Goal: Navigation & Orientation: Find specific page/section

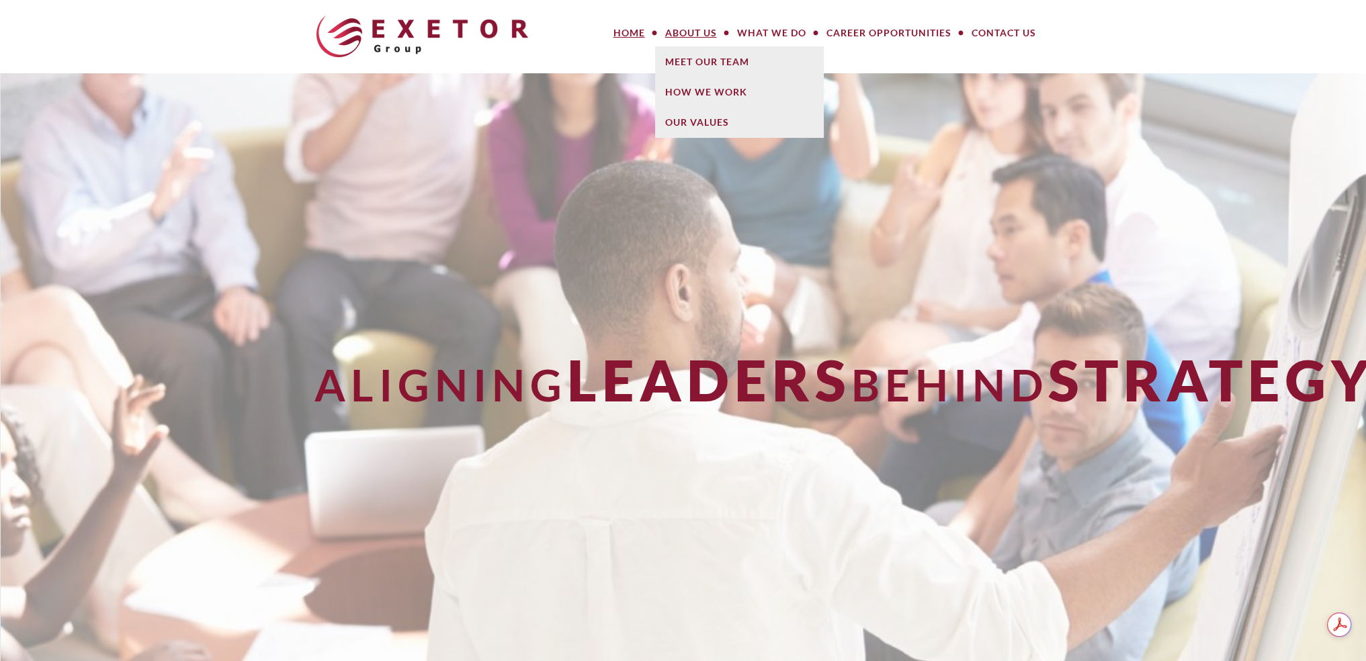
click at [687, 36] on link "About Us" at bounding box center [691, 32] width 72 height 27
click at [690, 56] on link "Meet Our Team" at bounding box center [739, 61] width 168 height 30
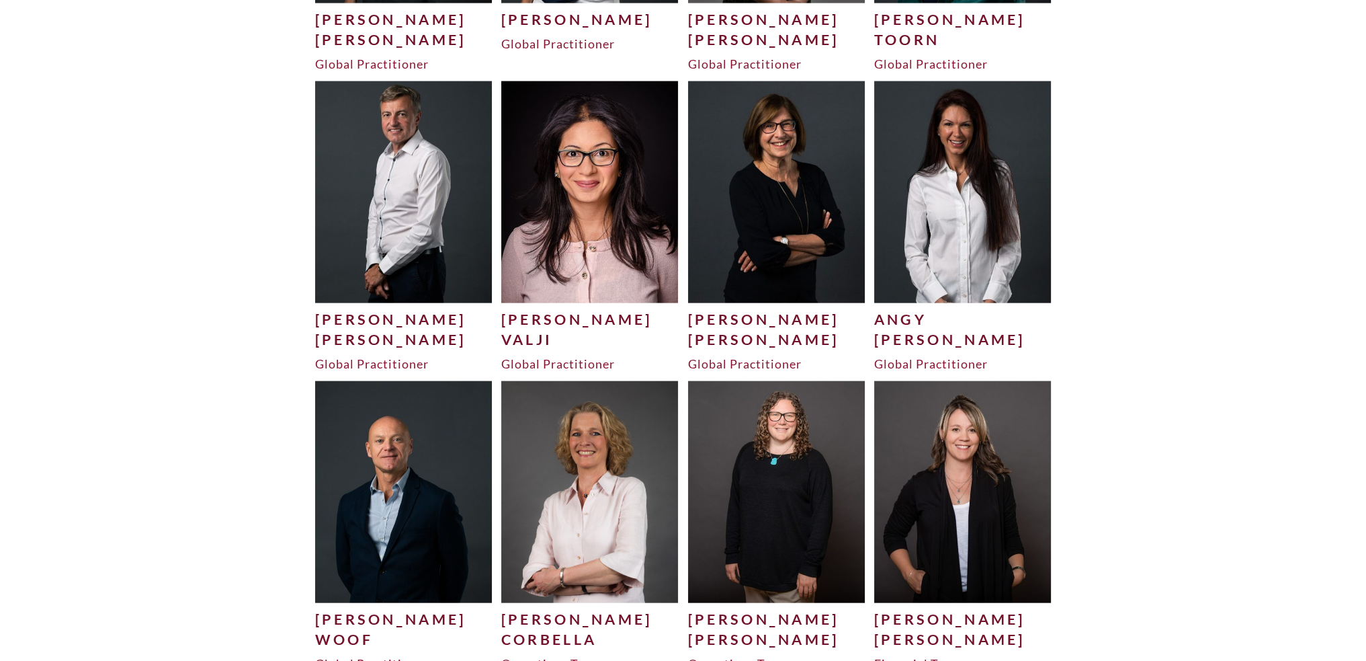
scroll to position [3764, 0]
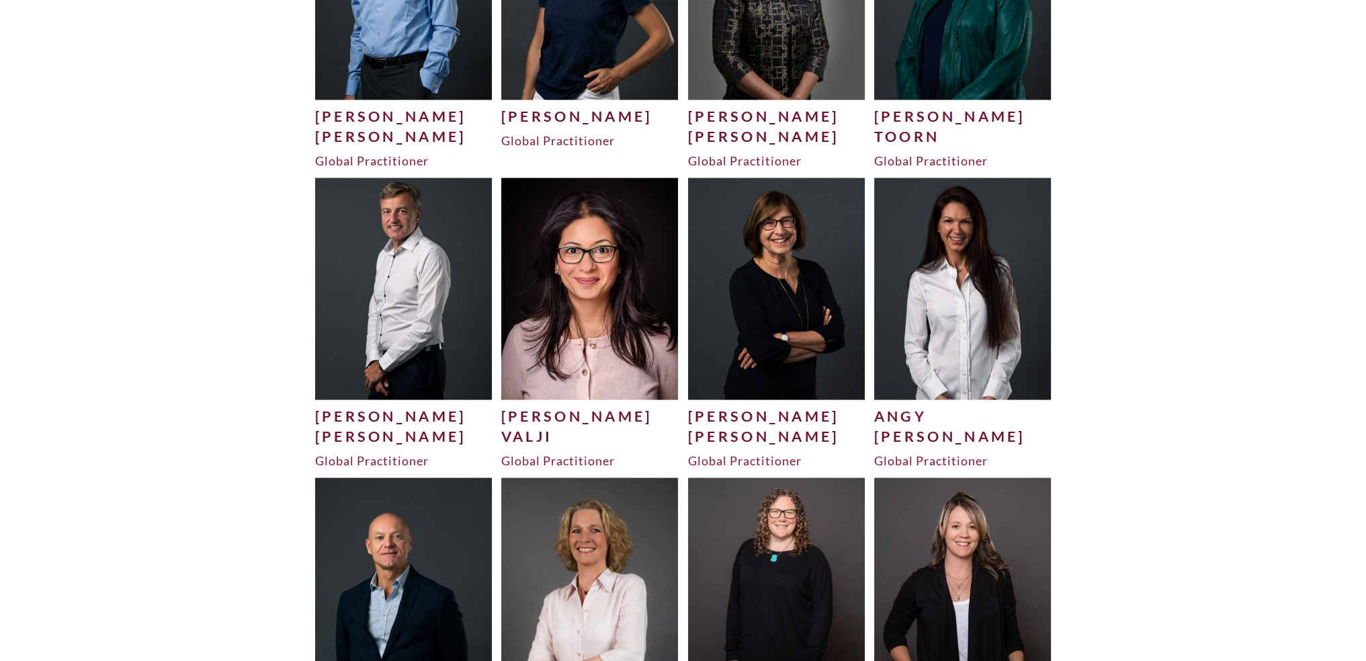
click at [796, 276] on img at bounding box center [776, 288] width 177 height 221
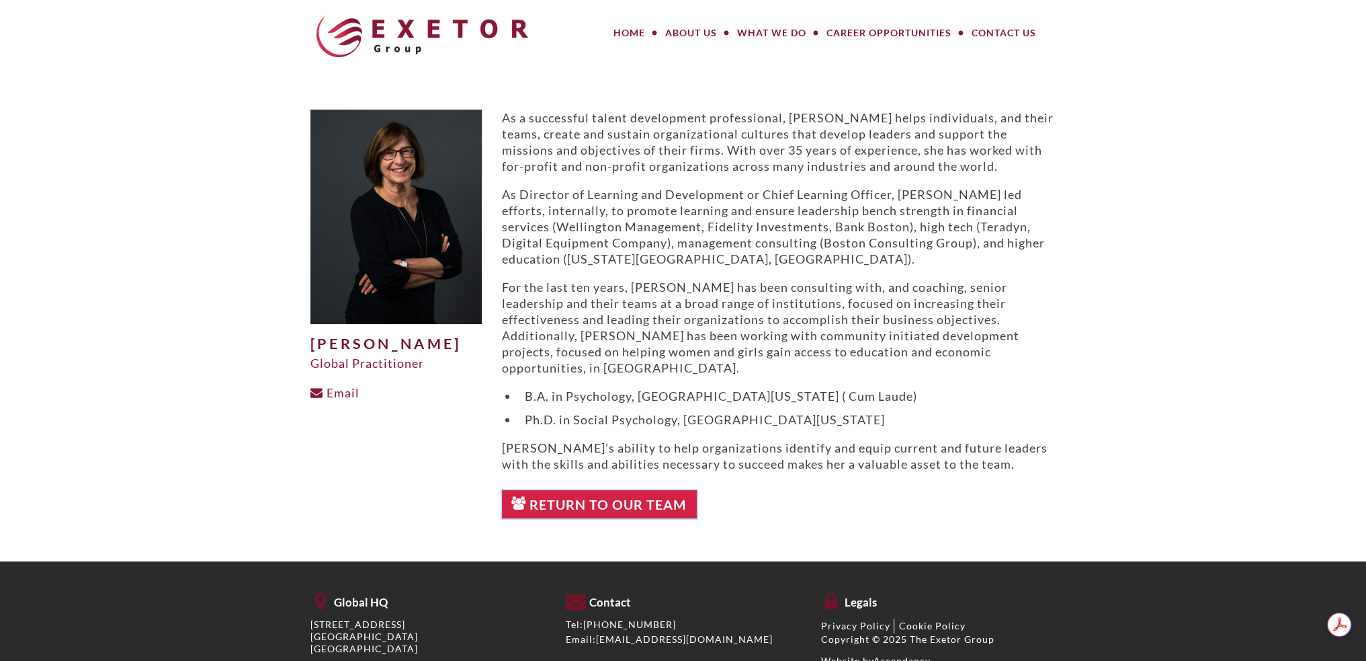
click at [667, 494] on link "Return to Our Team" at bounding box center [600, 504] width 196 height 28
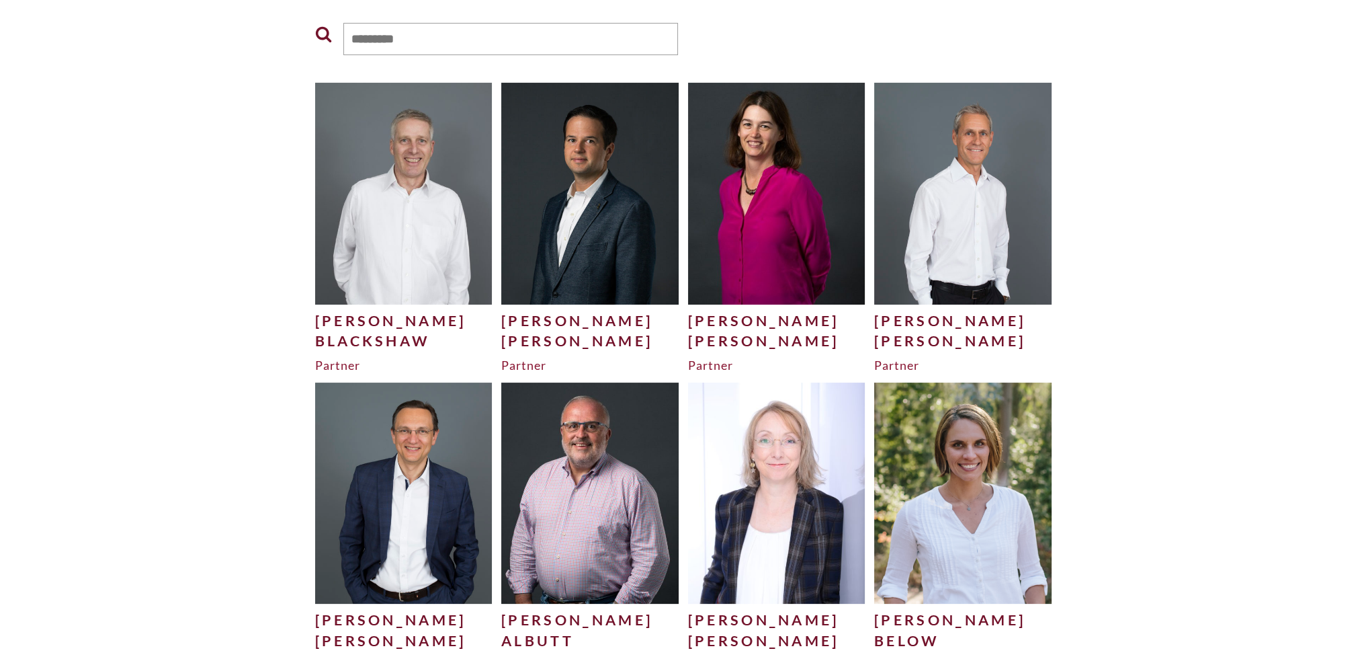
scroll to position [269, 0]
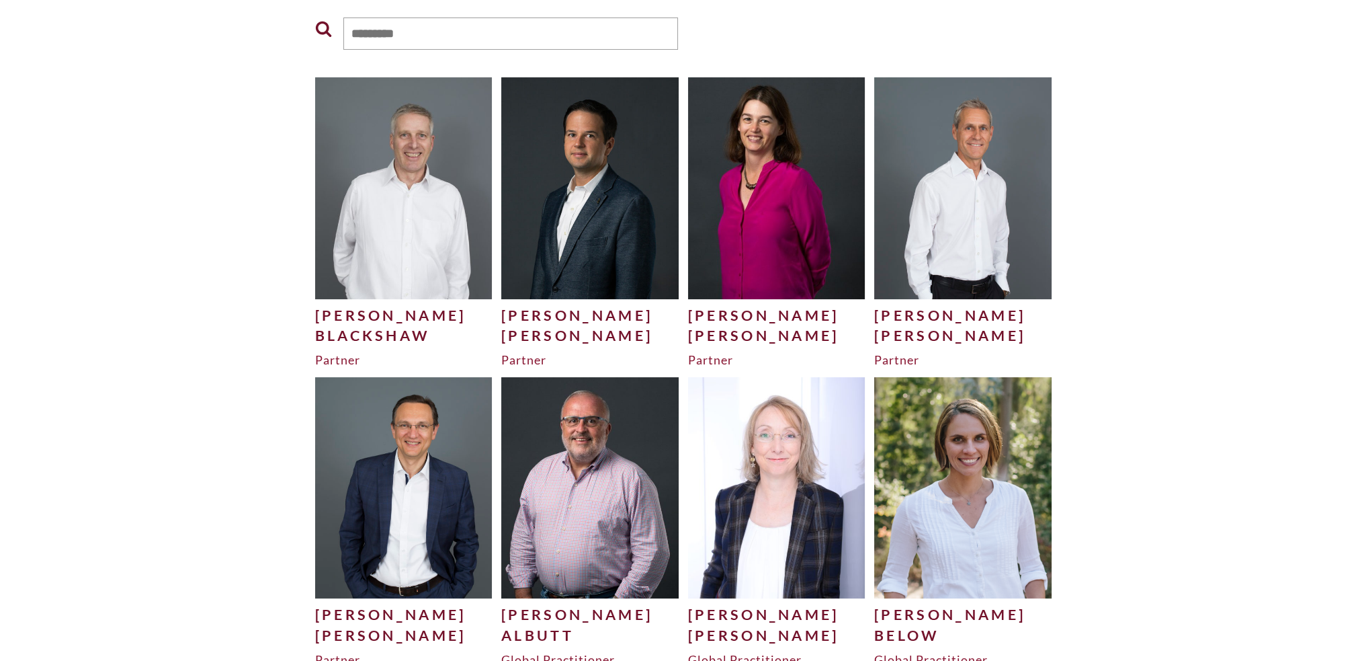
click at [422, 241] on img at bounding box center [403, 187] width 177 height 221
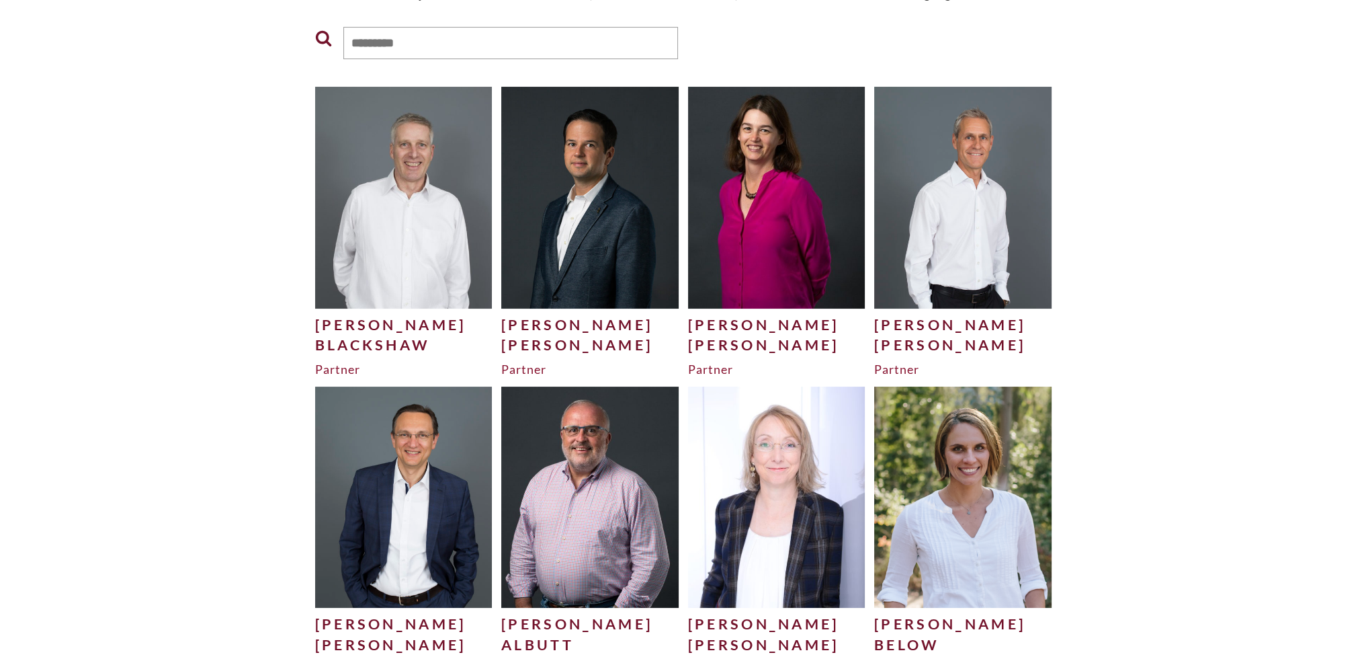
click at [597, 224] on img at bounding box center [589, 197] width 177 height 221
click at [812, 252] on img at bounding box center [776, 197] width 177 height 221
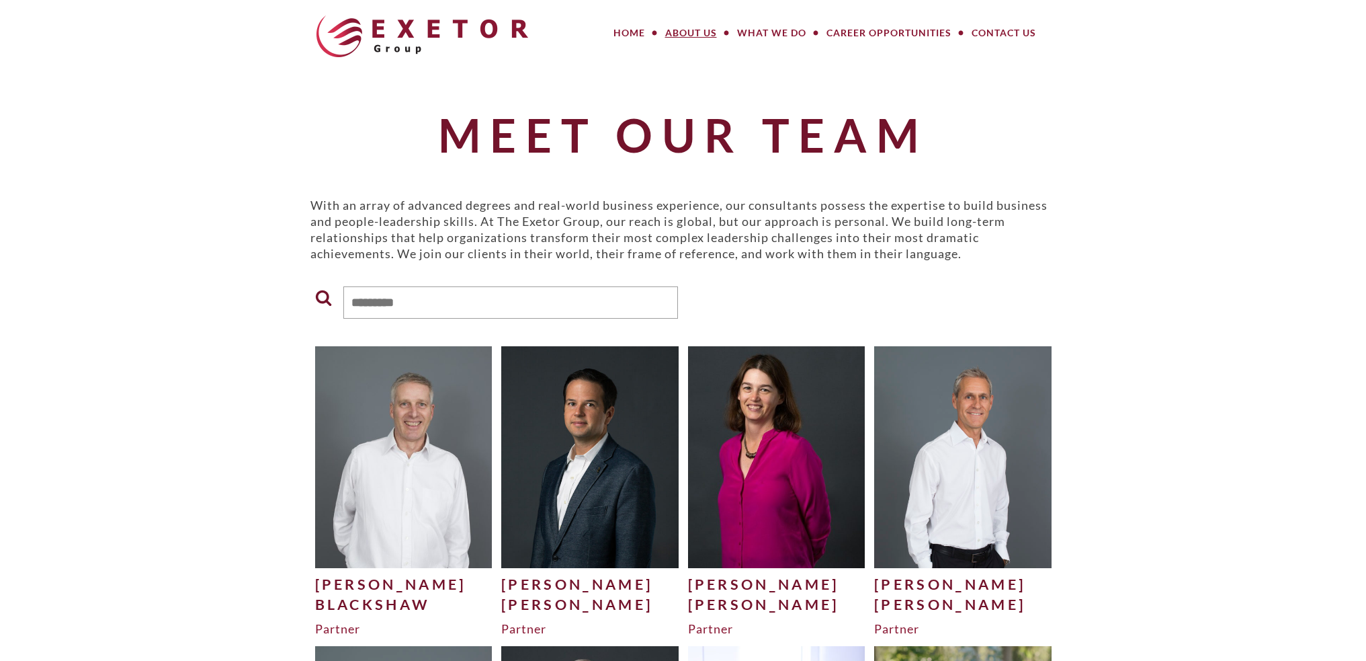
scroll to position [259, 0]
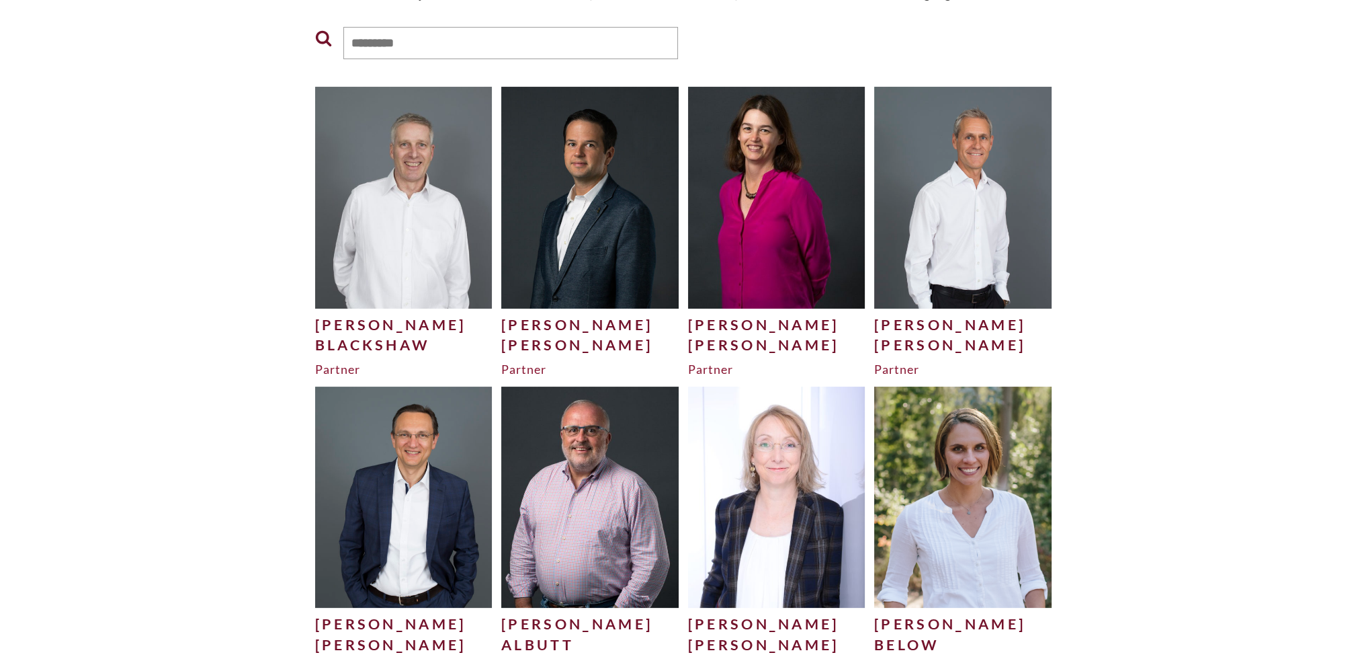
click at [991, 250] on img at bounding box center [962, 197] width 177 height 221
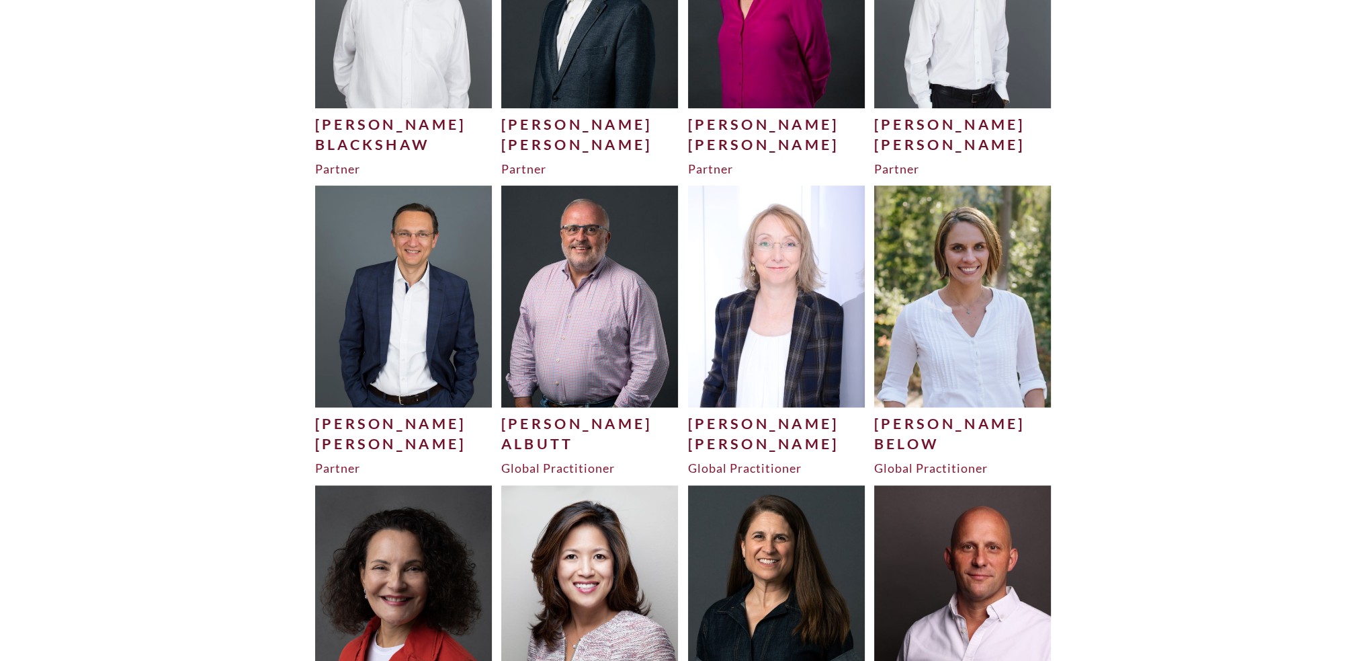
scroll to position [499, 0]
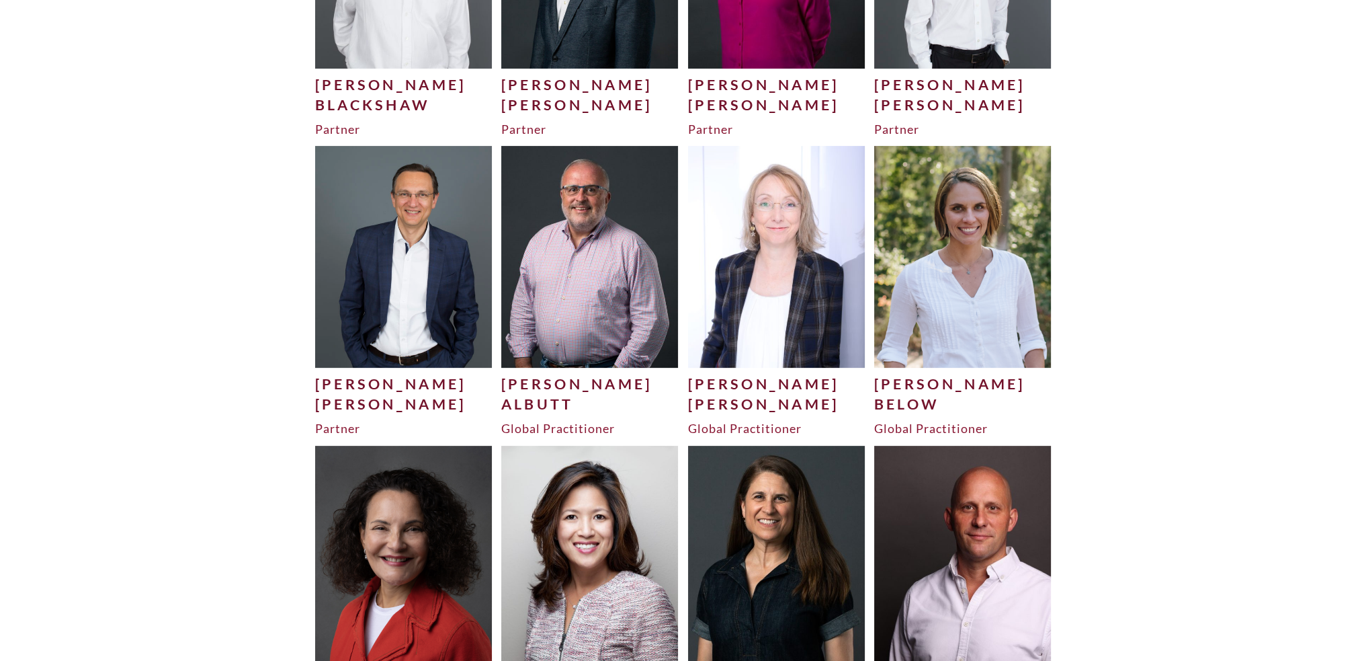
click at [407, 289] on img at bounding box center [403, 256] width 177 height 221
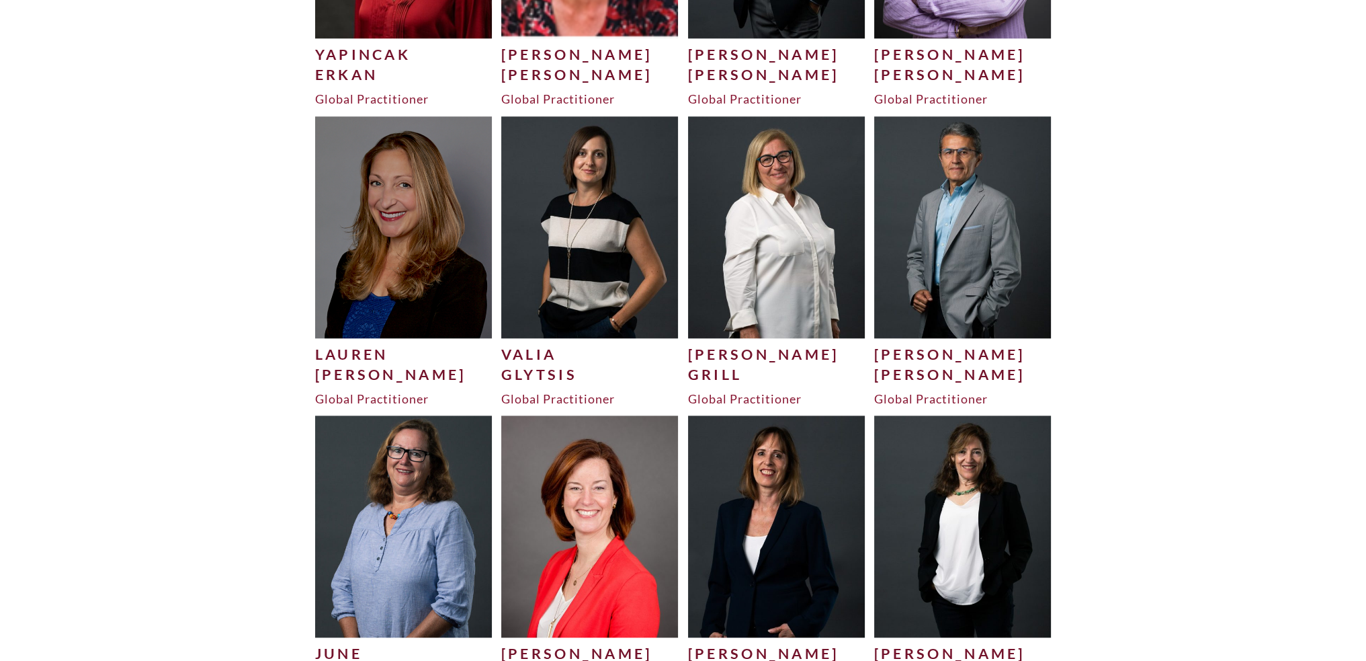
scroll to position [2029, 0]
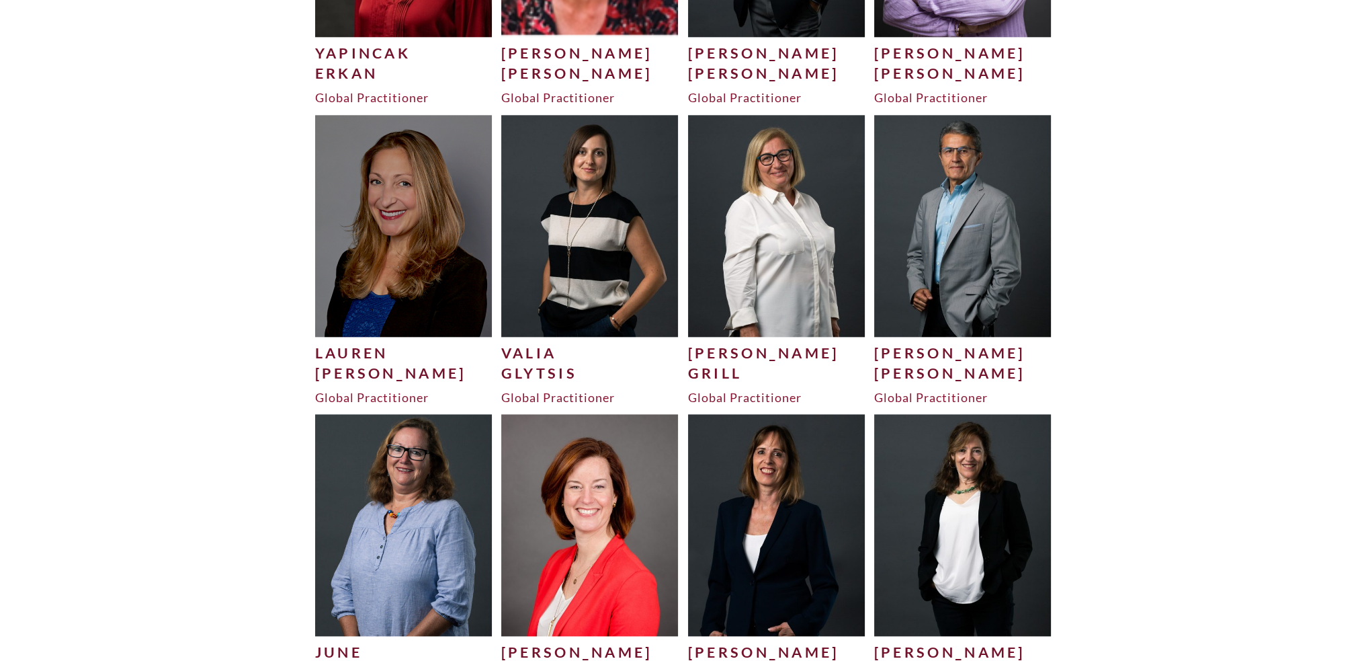
click at [805, 276] on img at bounding box center [776, 225] width 177 height 221
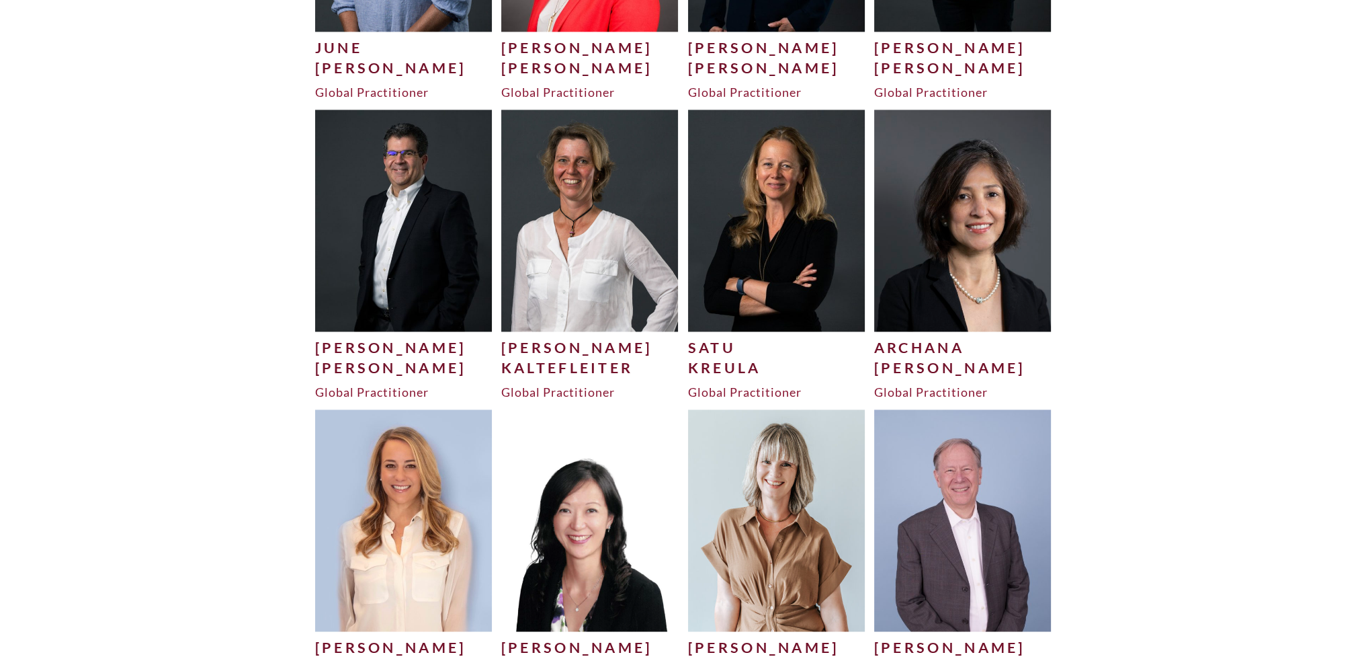
scroll to position [2634, 0]
click at [782, 252] on img at bounding box center [776, 219] width 177 height 221
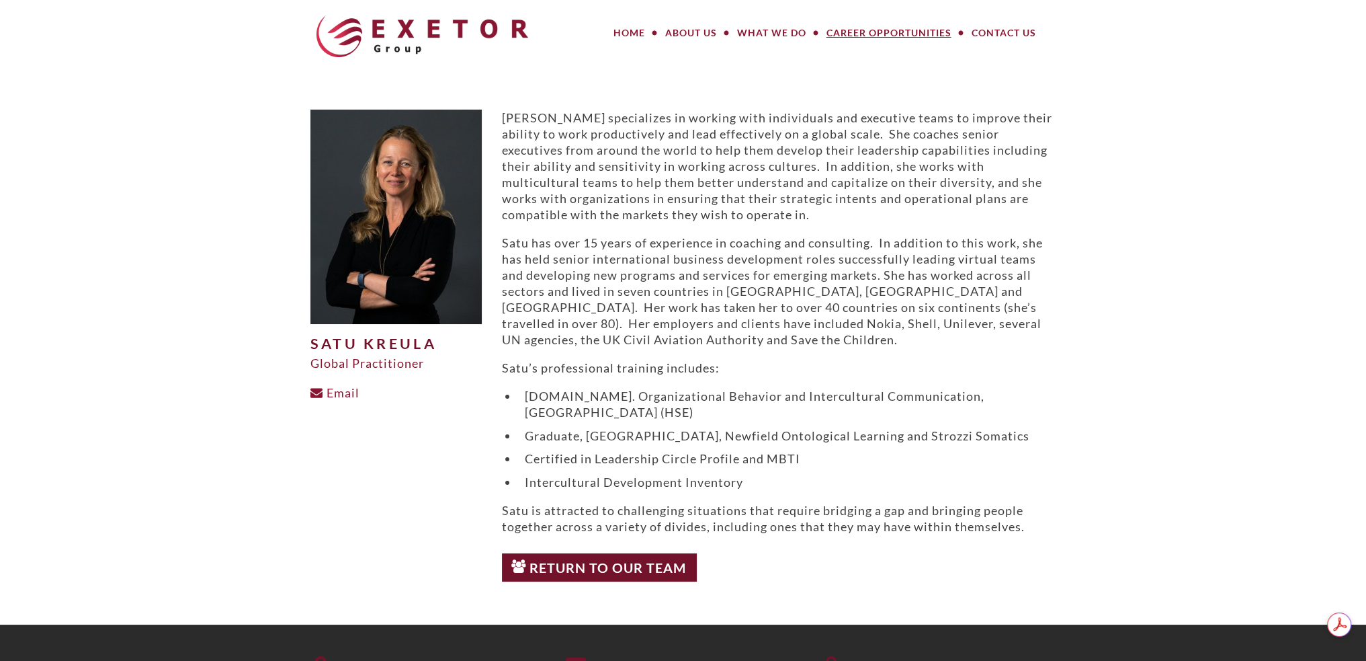
click at [863, 35] on link "Career Opportunities" at bounding box center [889, 32] width 145 height 27
